Goal: Information Seeking & Learning: Learn about a topic

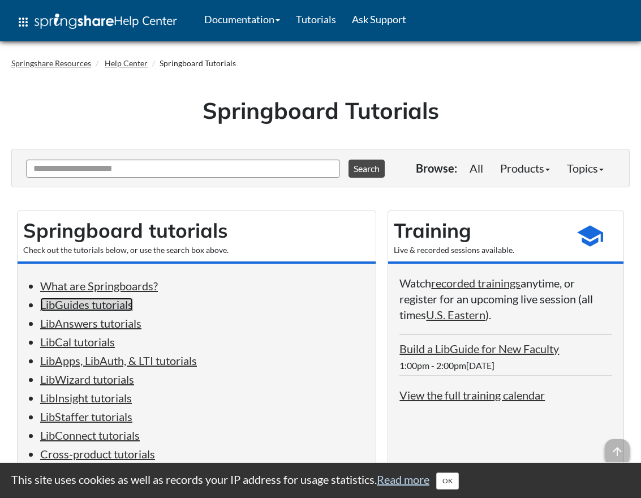
click at [121, 306] on link "LibGuides tutorials" at bounding box center [86, 305] width 93 height 14
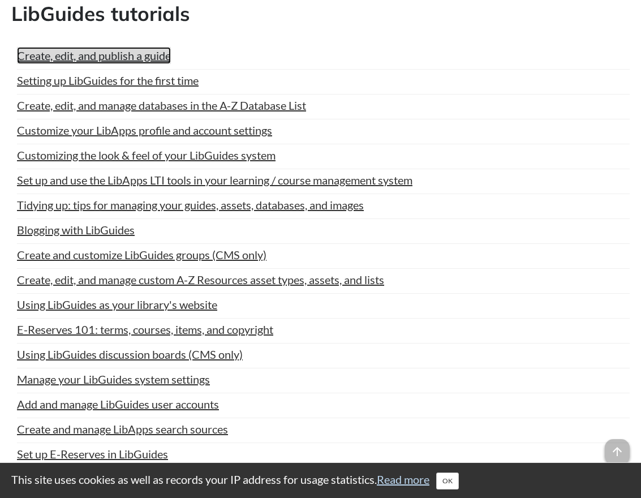
click at [113, 60] on link "Create, edit, and publish a guide" at bounding box center [94, 55] width 154 height 17
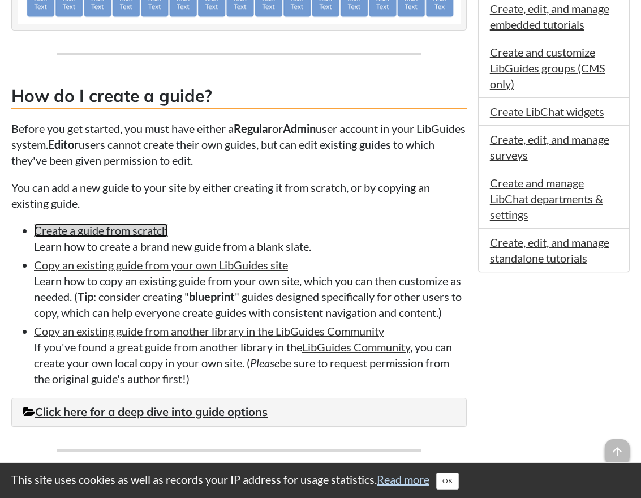
scroll to position [792, 0]
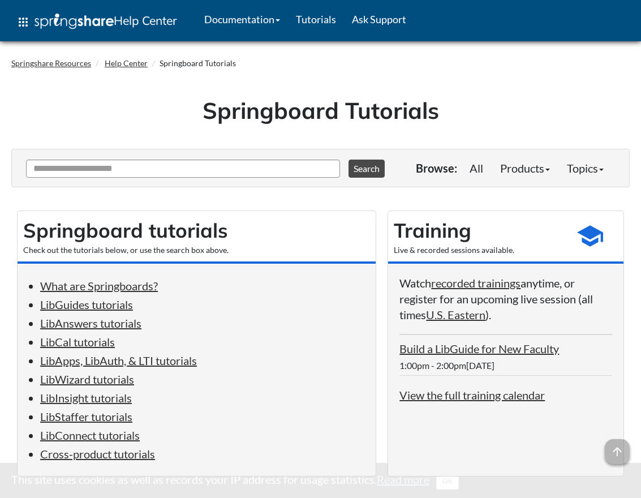
scroll to position [874, 0]
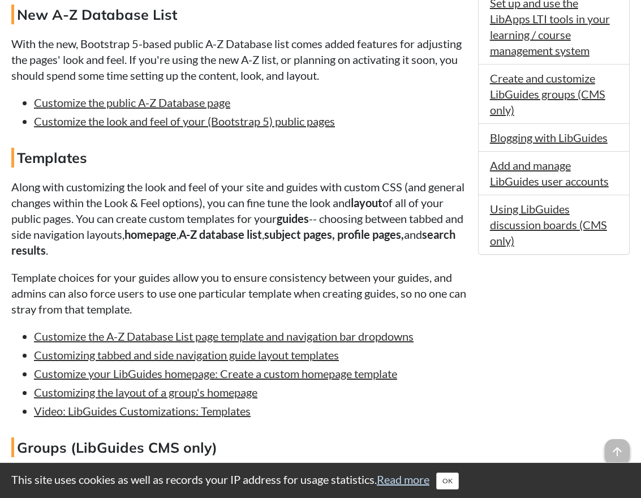
scroll to position [849, 0]
